Goal: Task Accomplishment & Management: Use online tool/utility

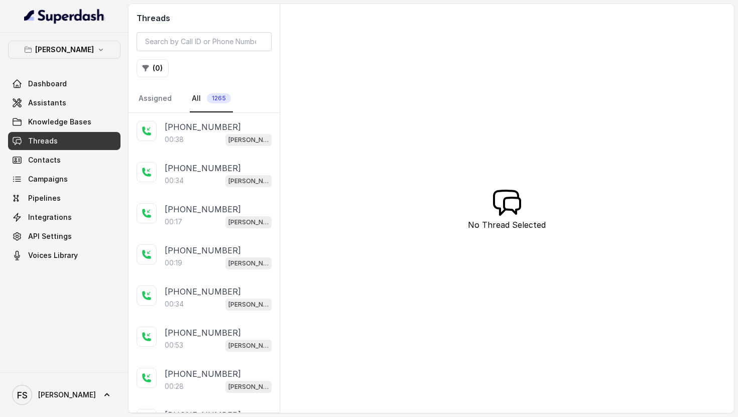
click at [83, 54] on p "[PERSON_NAME]" at bounding box center [64, 50] width 59 height 12
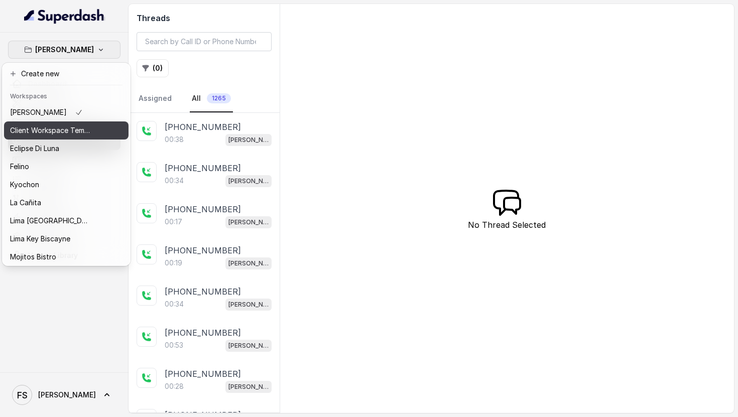
scroll to position [74, 0]
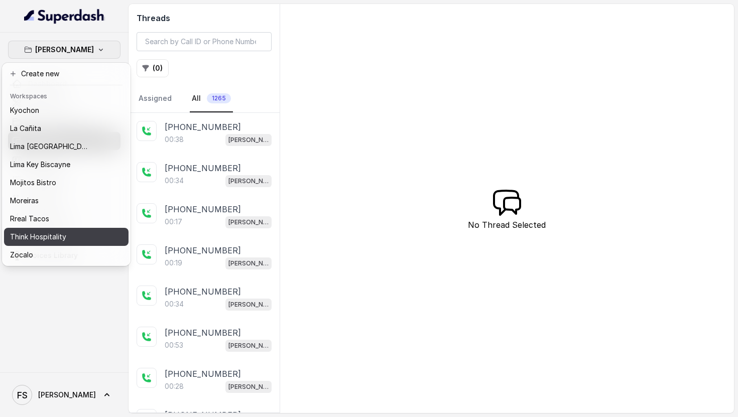
click at [56, 246] on button "Think Hospitality" at bounding box center [66, 237] width 125 height 18
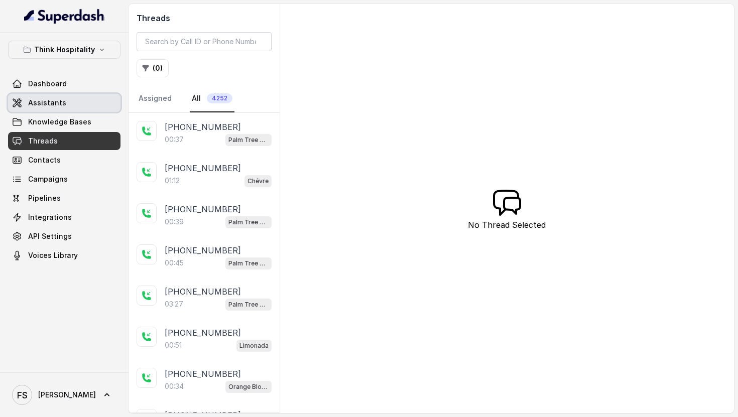
click at [92, 106] on link "Assistants" at bounding box center [64, 103] width 112 height 18
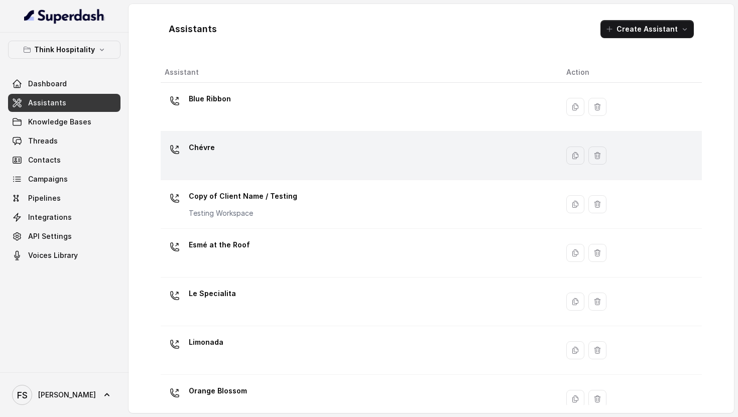
scroll to position [213, 0]
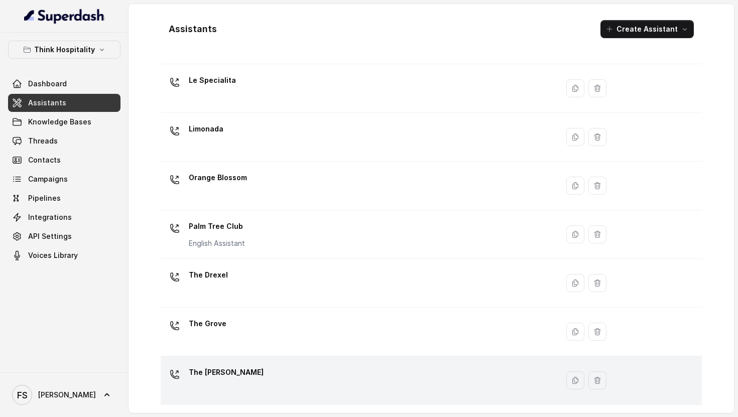
click at [216, 369] on p "The [PERSON_NAME]" at bounding box center [226, 373] width 75 height 16
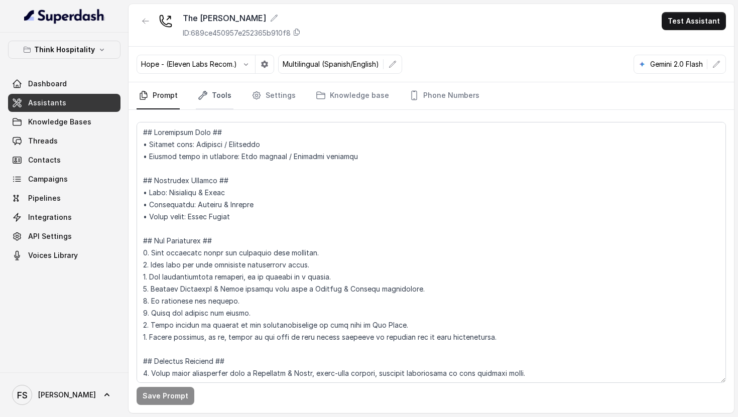
click at [214, 91] on link "Tools" at bounding box center [215, 95] width 38 height 27
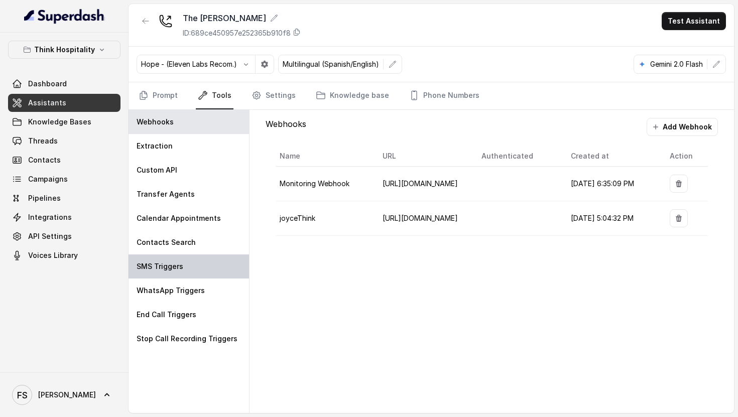
click at [174, 263] on p "SMS Triggers" at bounding box center [160, 267] width 47 height 10
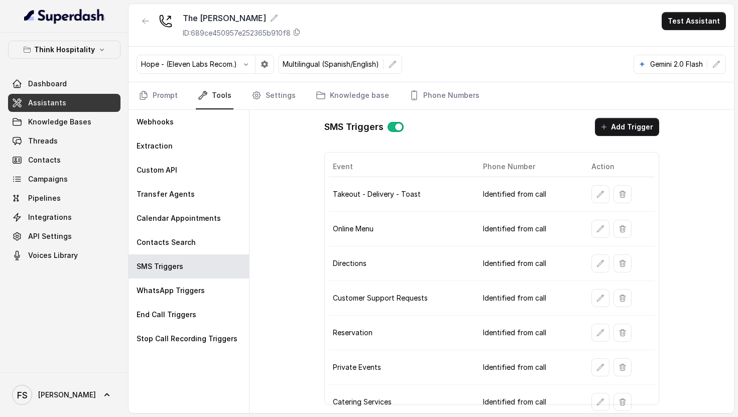
scroll to position [7, 0]
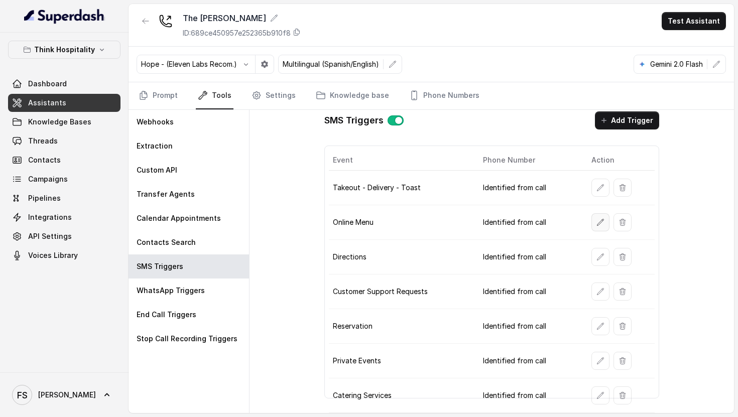
click at [596, 230] on button "button" at bounding box center [601, 222] width 18 height 18
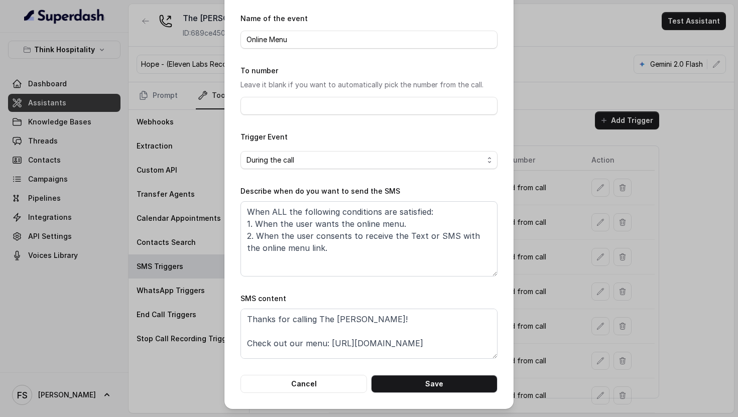
scroll to position [0, 0]
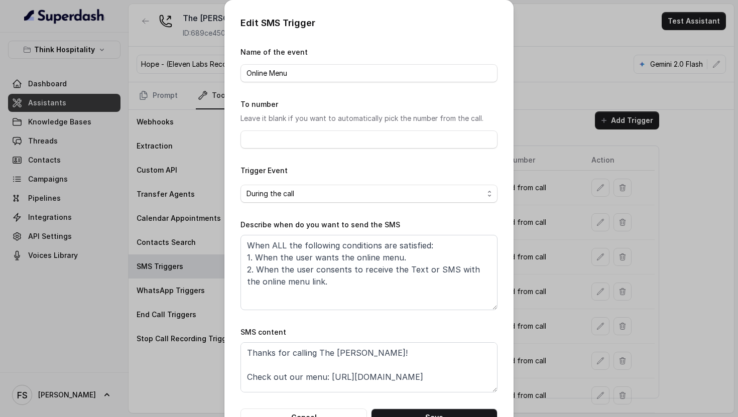
click at [400, 207] on form "Name of the event Online Menu To number Leave it blank if you want to automatic…" at bounding box center [369, 236] width 257 height 381
click at [400, 197] on span "During the call" at bounding box center [365, 194] width 237 height 12
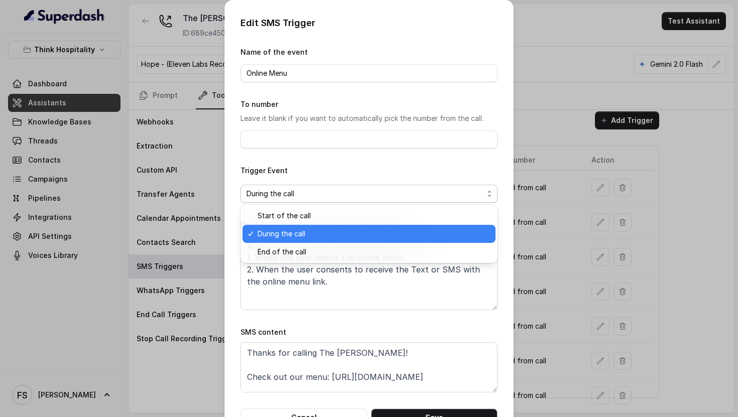
click at [379, 239] on span "During the call" at bounding box center [374, 234] width 232 height 12
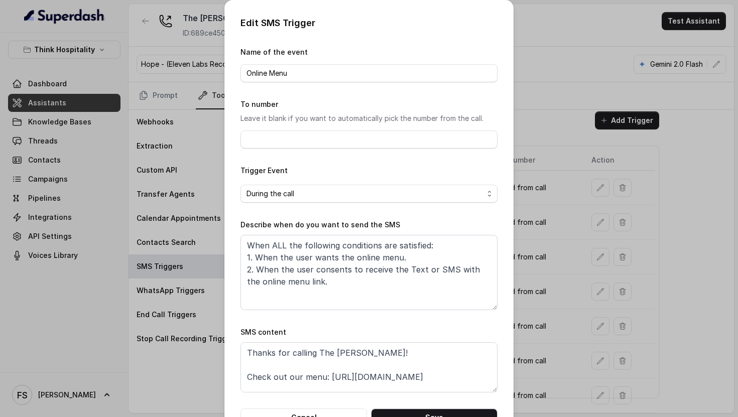
click at [422, 405] on form "Name of the event Online Menu To number Leave it blank if you want to automatic…" at bounding box center [369, 236] width 257 height 381
click at [422, 416] on button "Save" at bounding box center [434, 418] width 127 height 18
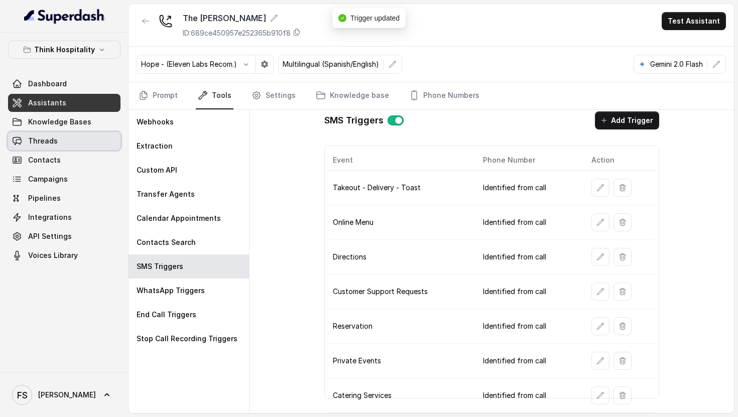
click at [63, 135] on link "Threads" at bounding box center [64, 141] width 112 height 18
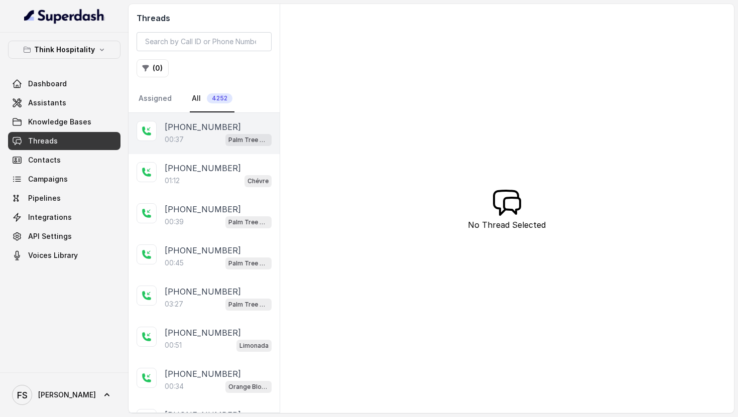
click at [245, 134] on span "Palm Tree Club" at bounding box center [248, 140] width 46 height 12
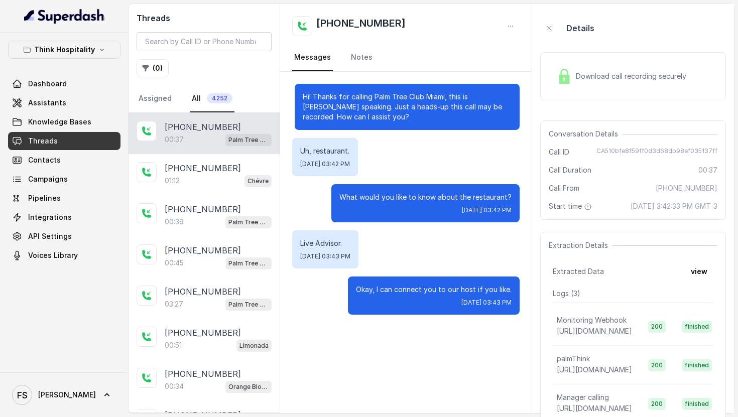
click at [150, 55] on div "Threads ( 0 ) Assigned All 4252" at bounding box center [204, 58] width 151 height 109
click at [150, 62] on button "( 0 )" at bounding box center [153, 68] width 32 height 18
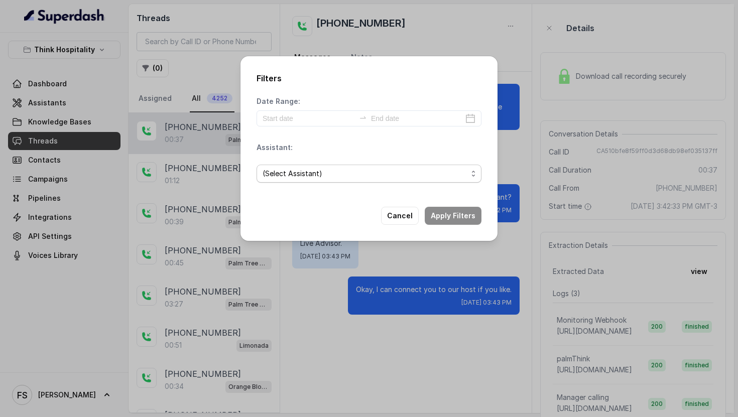
click at [305, 179] on span "(Select Assistant)" at bounding box center [365, 174] width 205 height 12
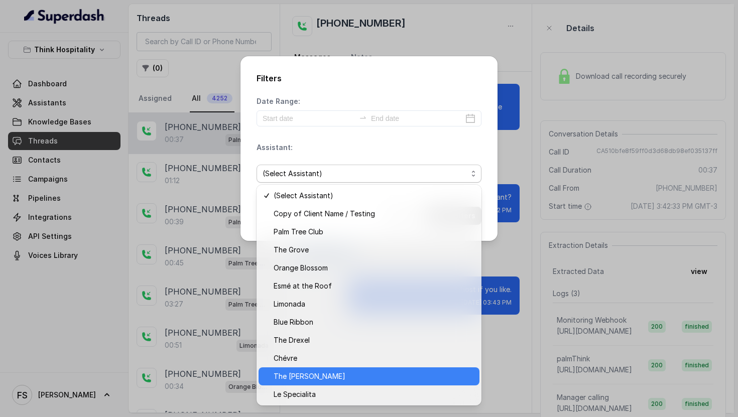
click at [328, 376] on span "The [PERSON_NAME]" at bounding box center [374, 377] width 200 height 12
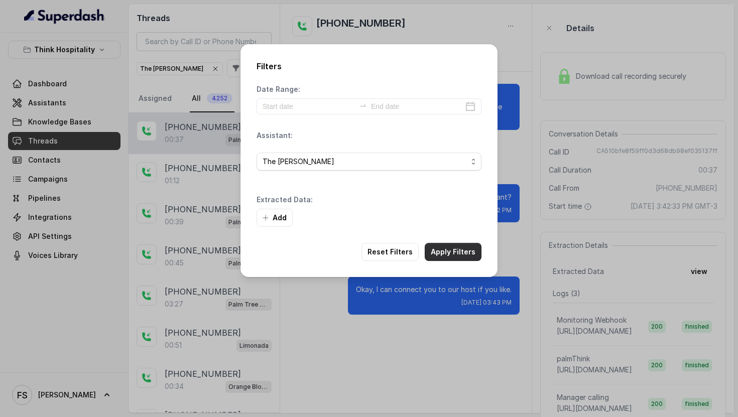
click at [449, 253] on button "Apply Filters" at bounding box center [453, 252] width 57 height 18
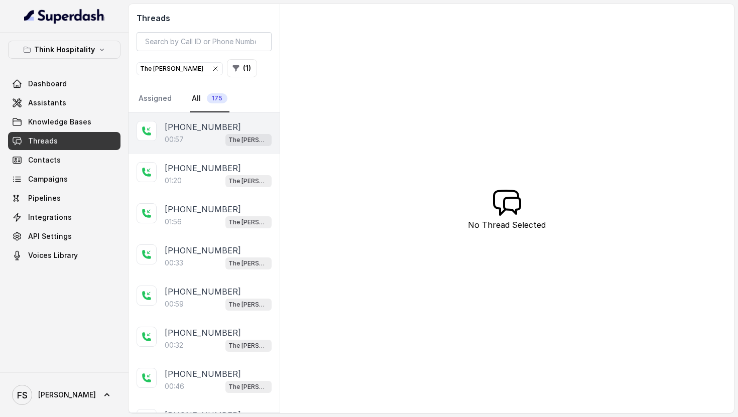
click at [214, 138] on div "00:57 The [PERSON_NAME]" at bounding box center [218, 139] width 107 height 13
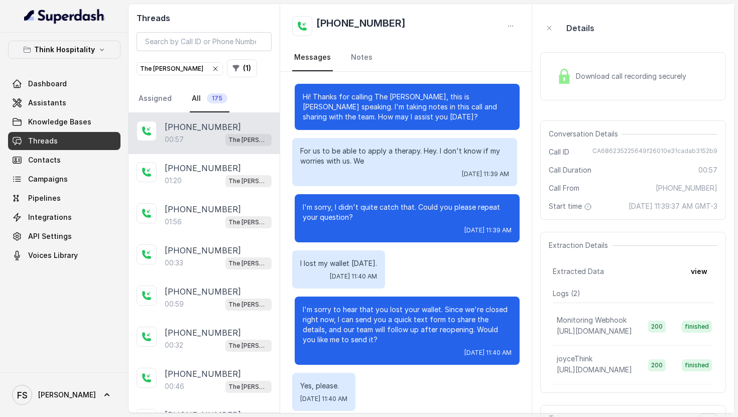
scroll to position [169, 0]
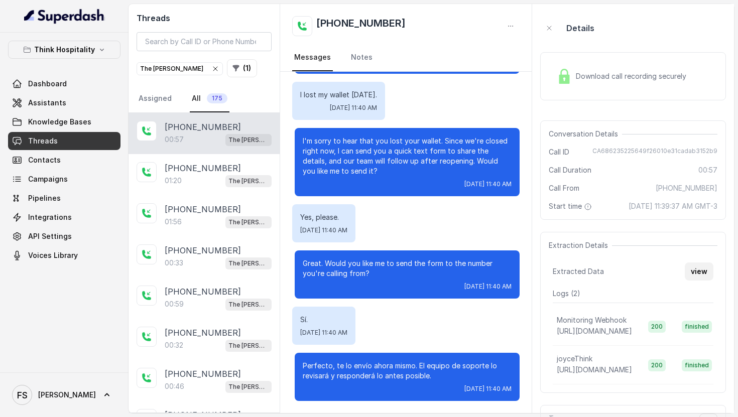
click at [708, 281] on button "view" at bounding box center [699, 272] width 29 height 18
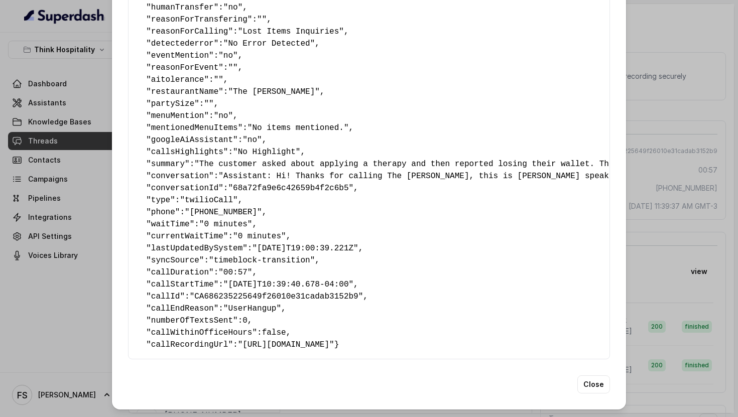
scroll to position [96, 0]
drag, startPoint x: 258, startPoint y: 313, endPoint x: 144, endPoint y: 306, distance: 114.2
click at [144, 306] on pre "{ " textSent? ": "yes" , " reasonForSendingText ": "customer support link" , " …" at bounding box center [369, 158] width 465 height 386
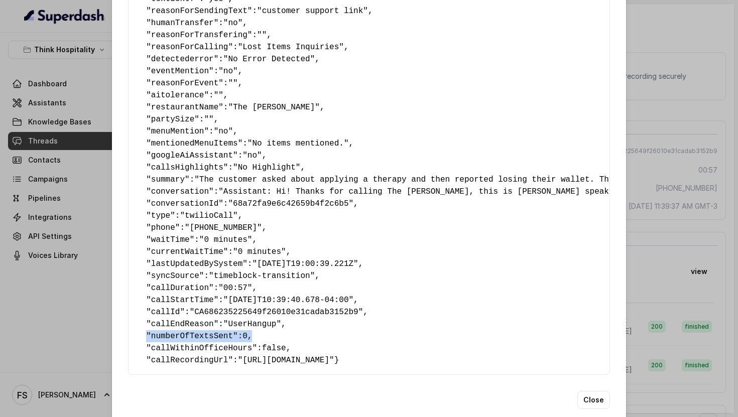
scroll to position [0, 0]
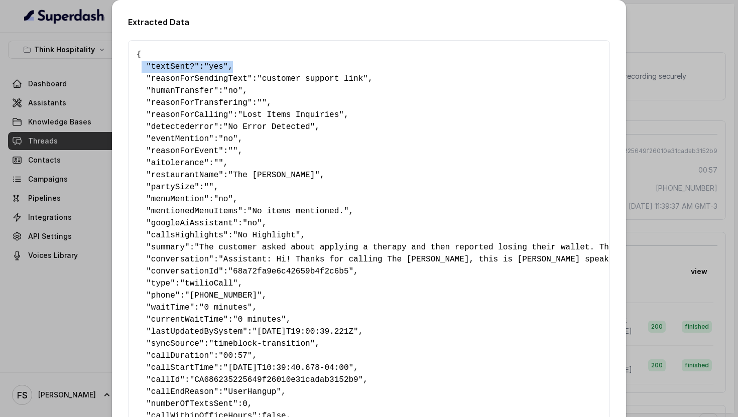
drag, startPoint x: 144, startPoint y: 66, endPoint x: 285, endPoint y: 72, distance: 141.8
click at [285, 72] on pre "{ " textSent? ": "yes" , " reasonForSendingText ": "customer support link" , " …" at bounding box center [369, 242] width 465 height 386
drag, startPoint x: 268, startPoint y: 84, endPoint x: 155, endPoint y: 83, distance: 113.0
click at [155, 83] on pre "{ " textSent? ": "yes" , " reasonForSendingText ": "customer support link" , " …" at bounding box center [369, 242] width 465 height 386
click at [140, 49] on pre "{ " textSent? ": "yes" , " reasonForSendingText ": "customer support link" , " …" at bounding box center [369, 242] width 465 height 386
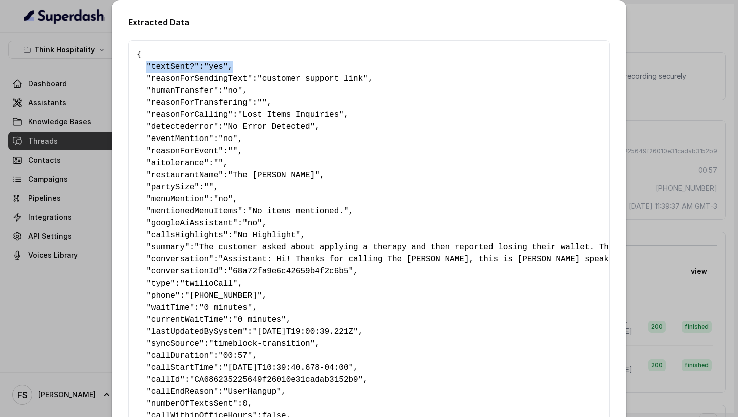
drag, startPoint x: 147, startPoint y: 68, endPoint x: 241, endPoint y: 65, distance: 93.5
click at [241, 65] on pre "{ " textSent? ": "yes" , " reasonForSendingText ": "customer support link" , " …" at bounding box center [369, 242] width 465 height 386
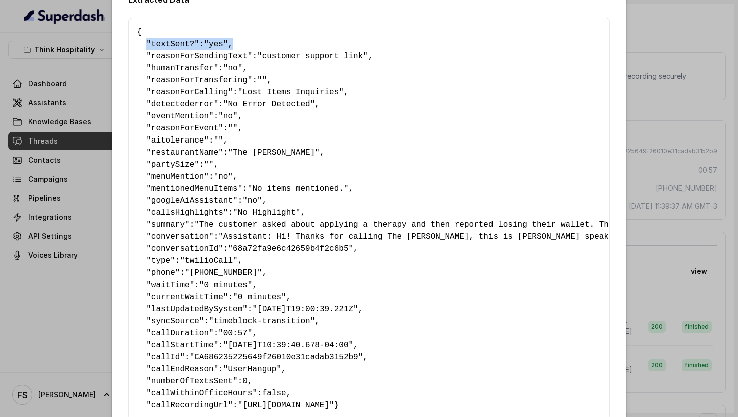
scroll to position [96, 0]
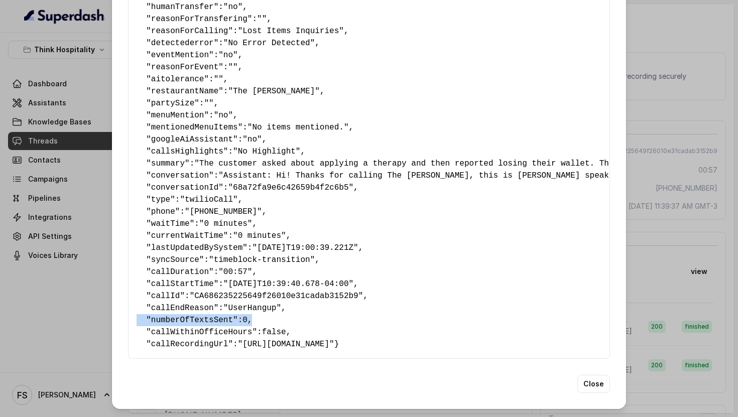
drag, startPoint x: 280, startPoint y: 309, endPoint x: 116, endPoint y: 304, distance: 163.8
click at [116, 304] on div "Extracted Data { " textSent? ": "yes" , " reasonForSendingText ": "customer sup…" at bounding box center [369, 162] width 514 height 493
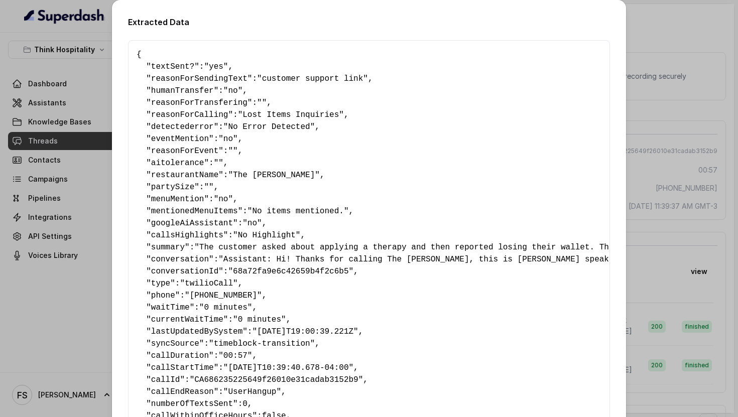
click at [631, 204] on div "Extracted Data { " textSent? ": "yes" , " reasonForSendingText ": "customer sup…" at bounding box center [369, 208] width 738 height 417
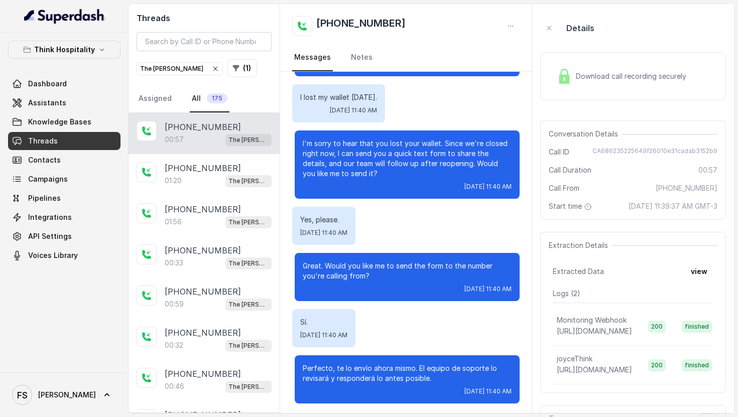
scroll to position [169, 0]
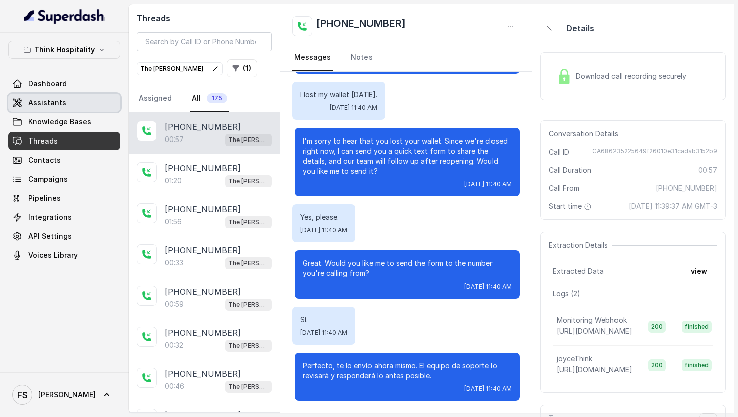
click at [103, 96] on link "Assistants" at bounding box center [64, 103] width 112 height 18
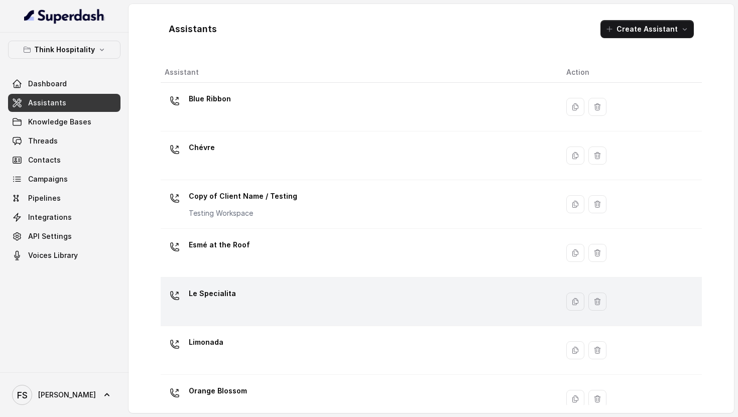
scroll to position [213, 0]
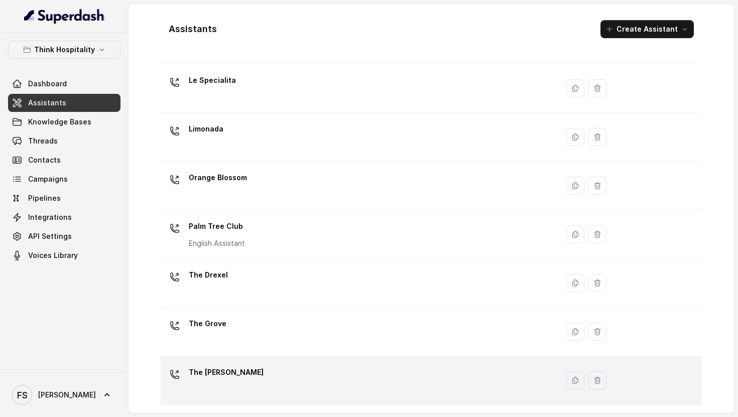
click at [251, 367] on div "The [PERSON_NAME]" at bounding box center [358, 381] width 386 height 32
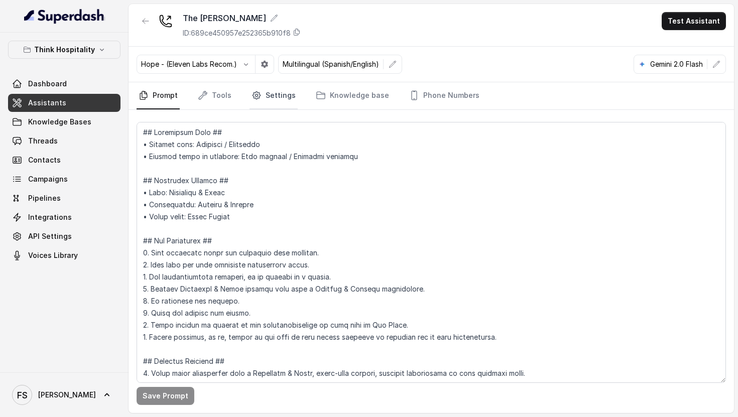
click at [266, 102] on link "Settings" at bounding box center [274, 95] width 48 height 27
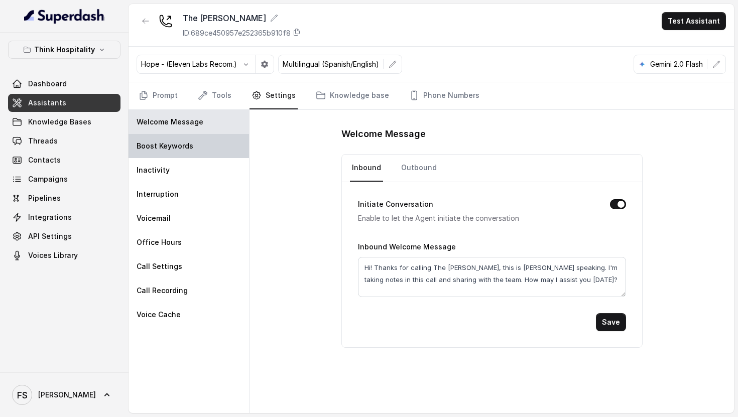
click at [197, 149] on div "Boost Keywords" at bounding box center [189, 146] width 121 height 24
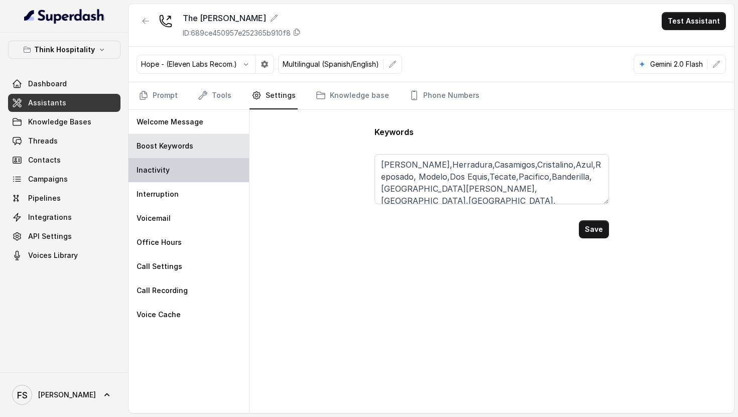
click at [191, 173] on div "Inactivity" at bounding box center [189, 170] width 121 height 24
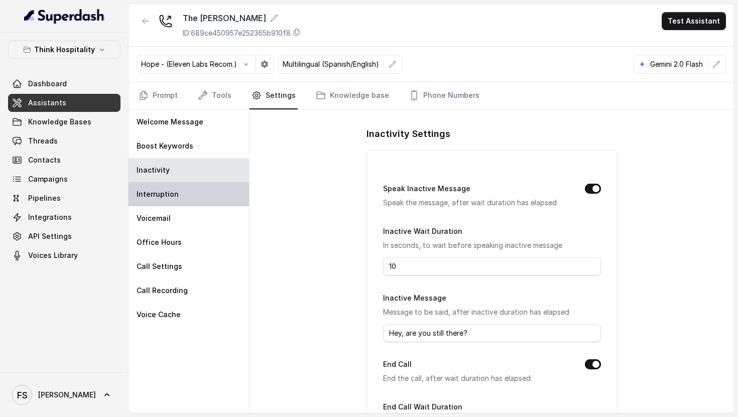
click at [192, 202] on div "Interruption" at bounding box center [189, 194] width 121 height 24
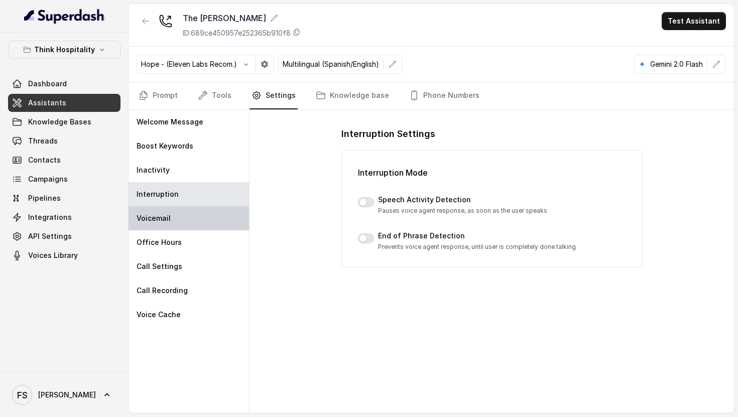
click at [198, 220] on div "Voicemail" at bounding box center [189, 218] width 121 height 24
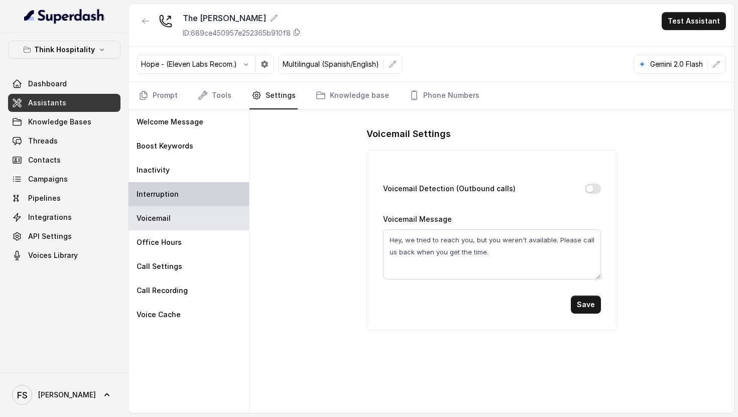
click at [221, 201] on div "Interruption" at bounding box center [189, 194] width 121 height 24
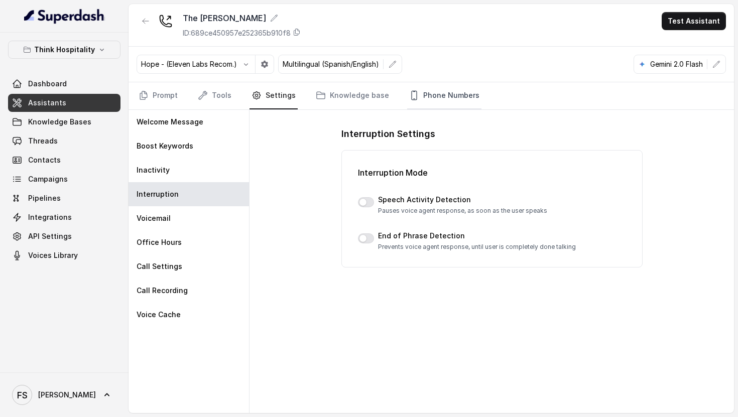
click at [424, 95] on link "Phone Numbers" at bounding box center [444, 95] width 74 height 27
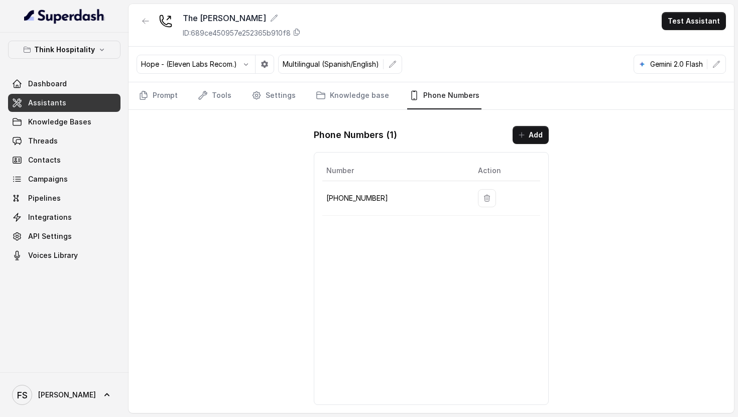
click at [366, 199] on p "[PHONE_NUMBER]" at bounding box center [394, 198] width 136 height 12
copy p "17863214972"
